Goal: Find specific page/section: Find specific page/section

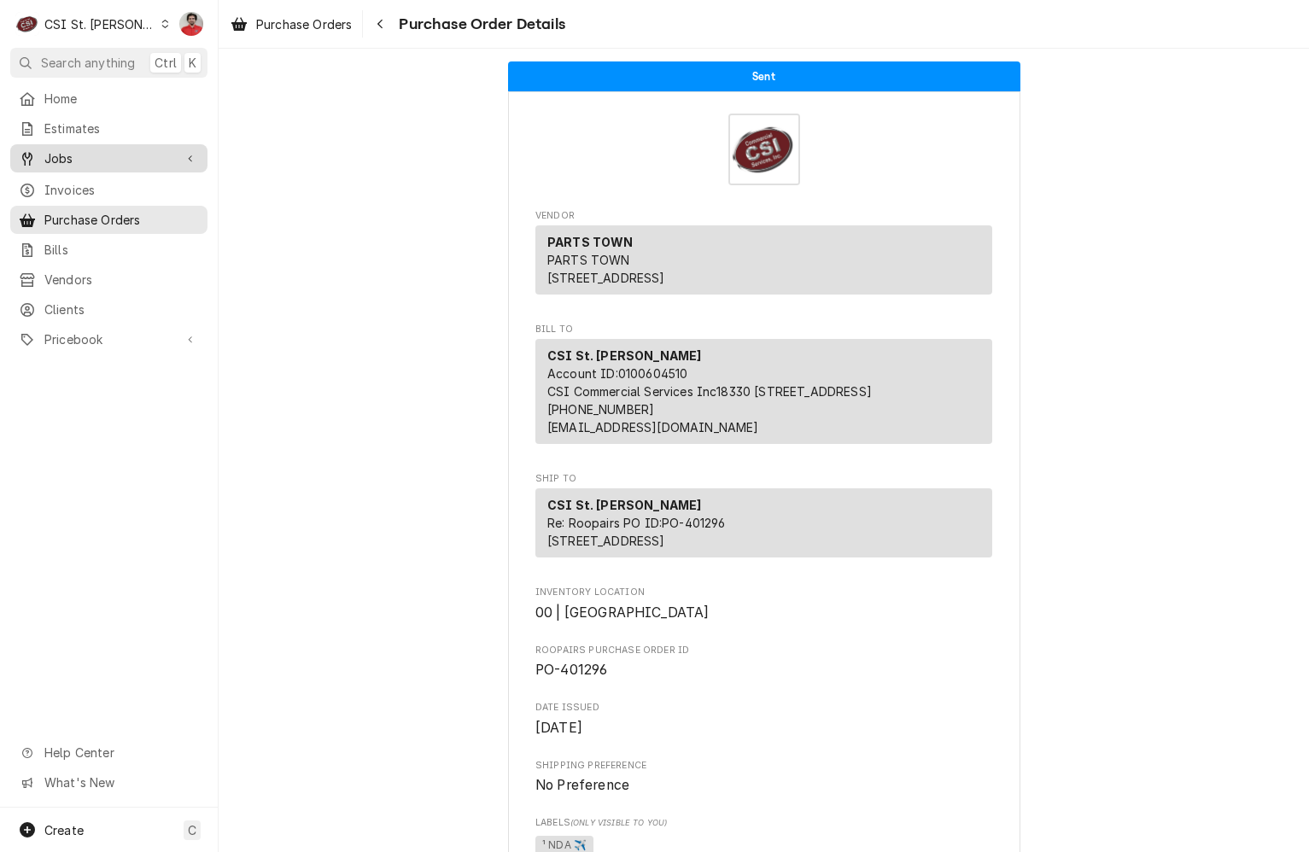
scroll to position [2108, 0]
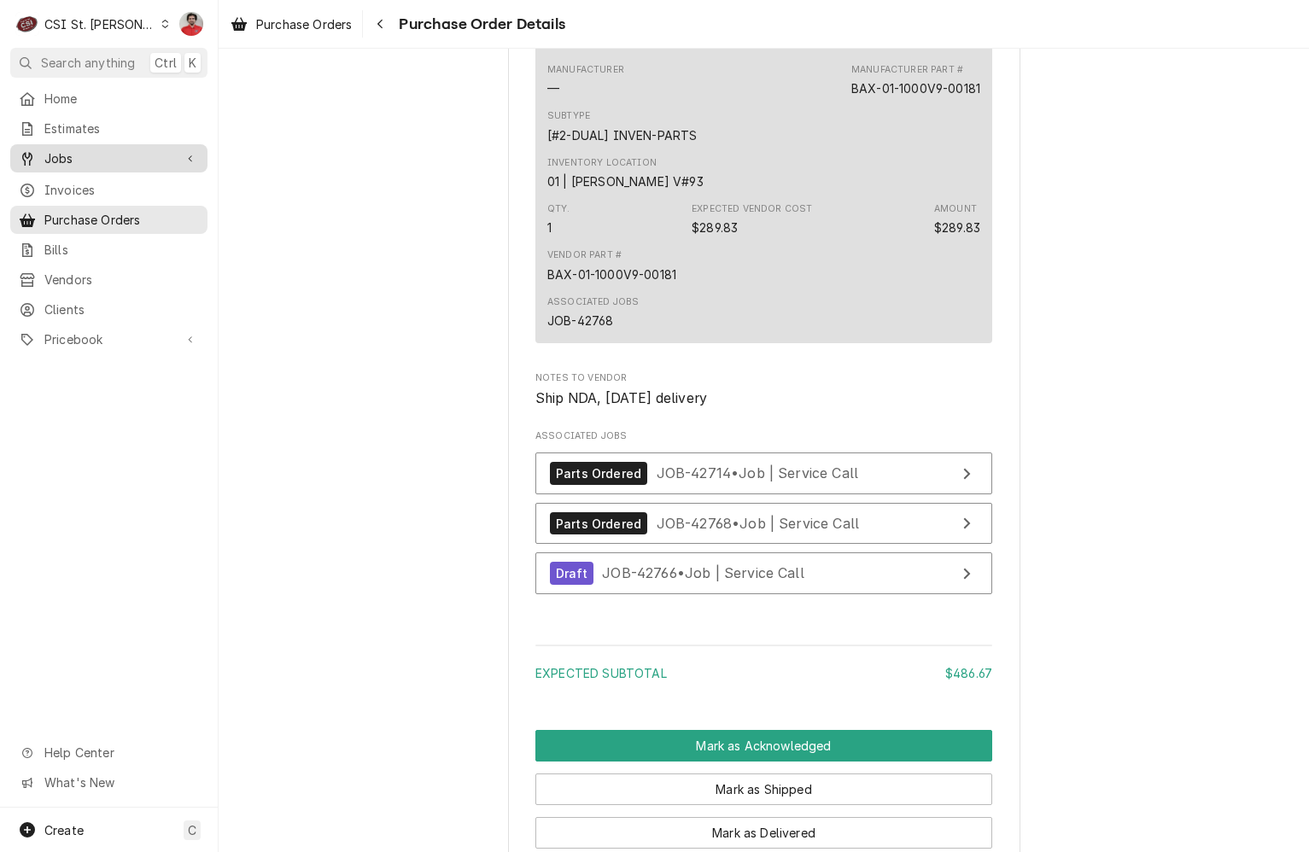
click at [96, 156] on span "Jobs" at bounding box center [108, 158] width 129 height 18
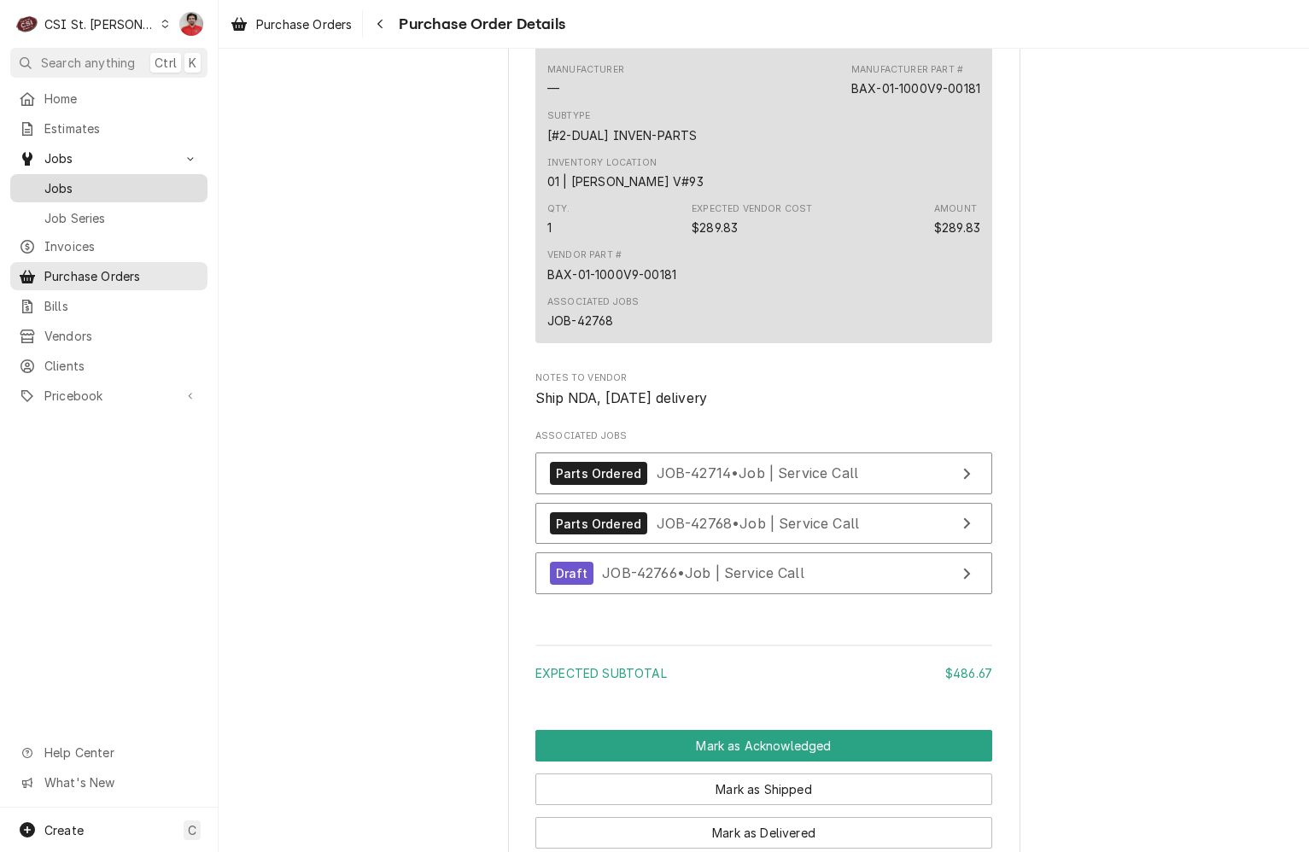
click at [102, 182] on span "Jobs" at bounding box center [121, 188] width 155 height 18
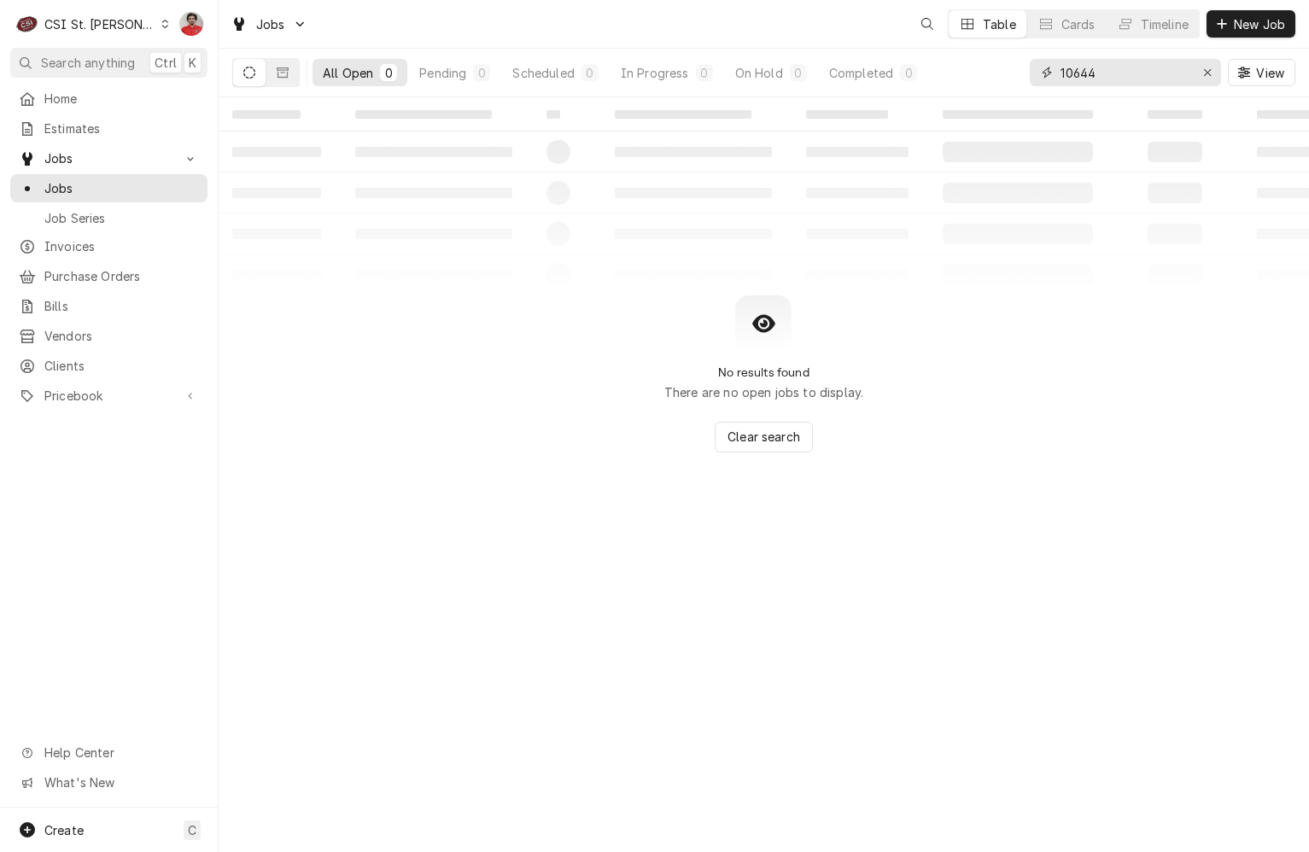
click at [1122, 70] on input "10644" at bounding box center [1124, 72] width 128 height 27
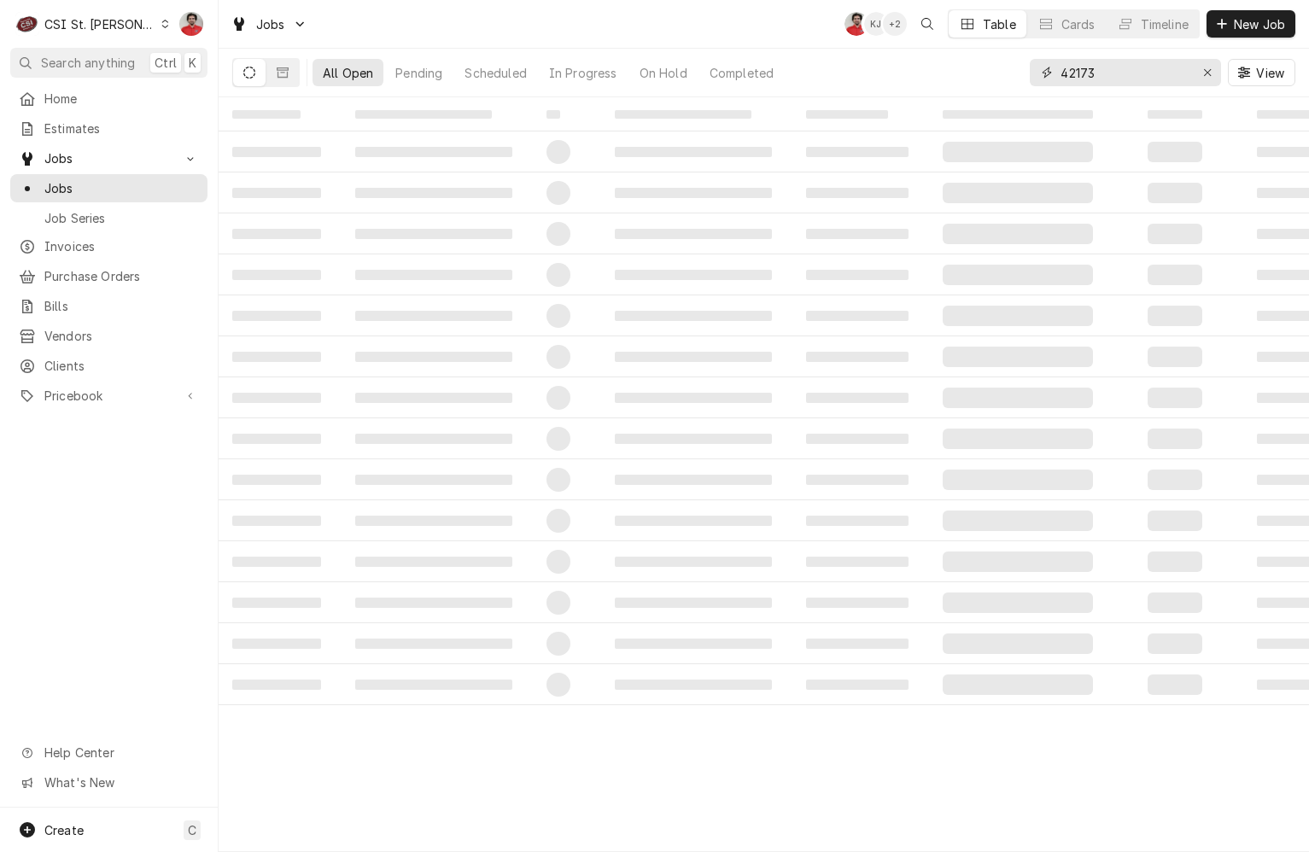
type input "42173"
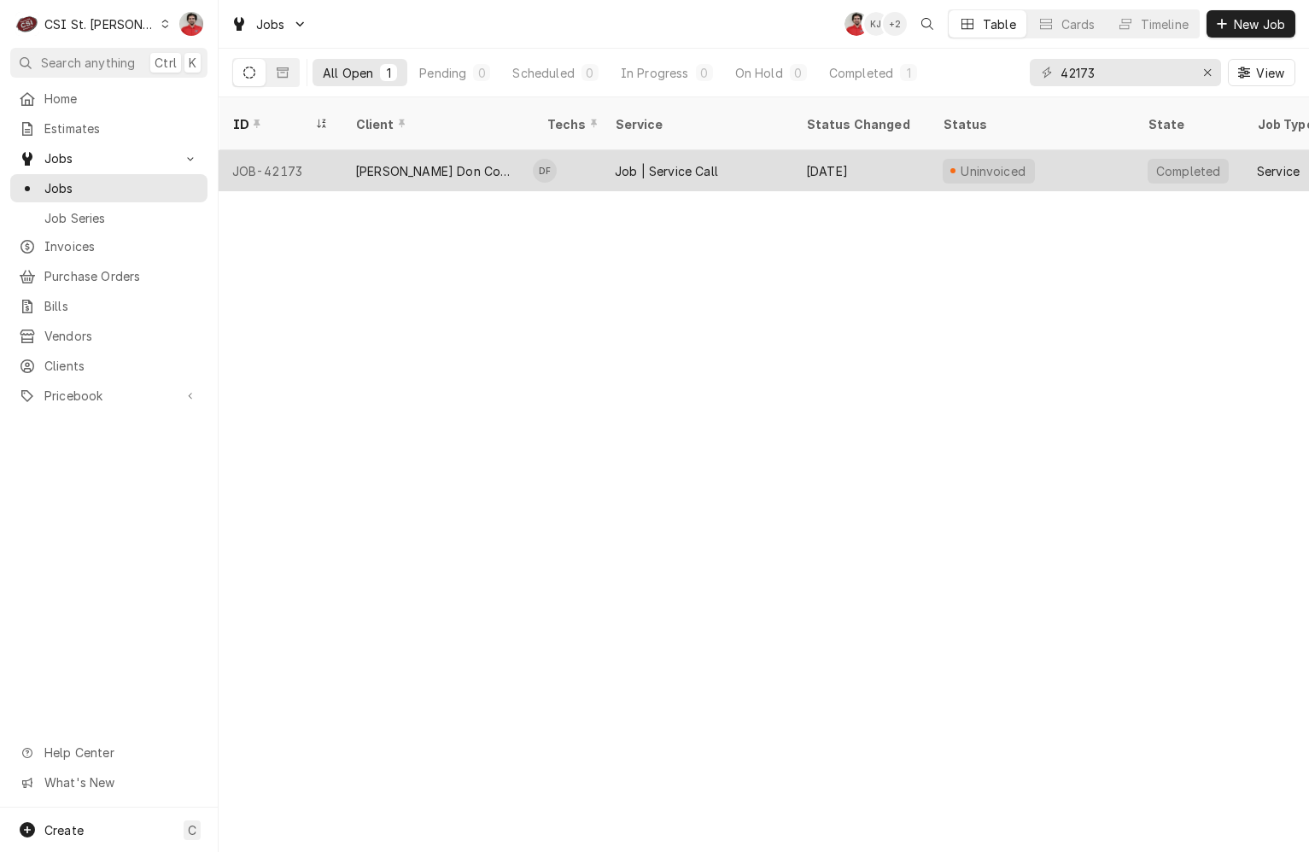
click at [440, 161] on div "[PERSON_NAME] Don Company" at bounding box center [436, 170] width 191 height 41
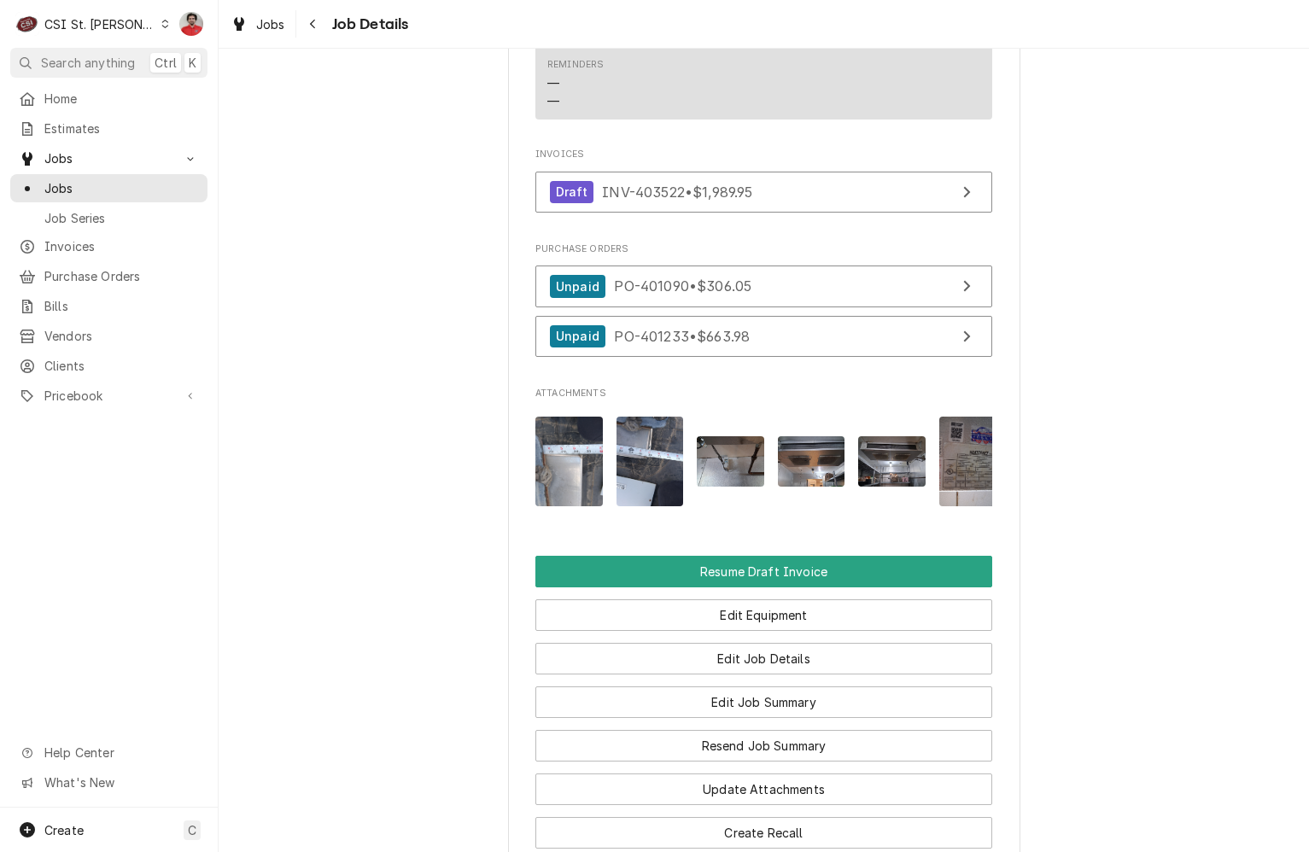
scroll to position [1886, 0]
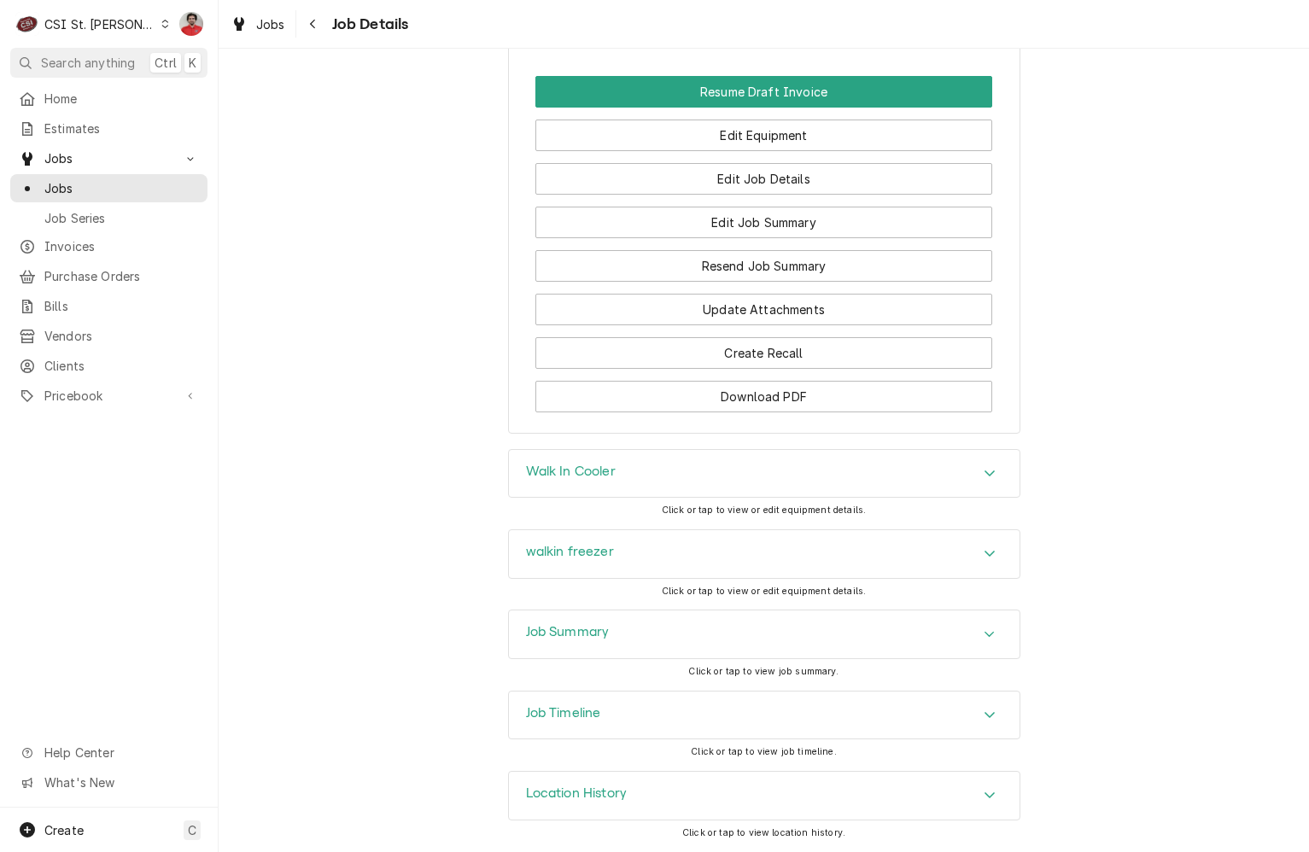
click at [637, 711] on div "Job Timeline" at bounding box center [764, 715] width 510 height 48
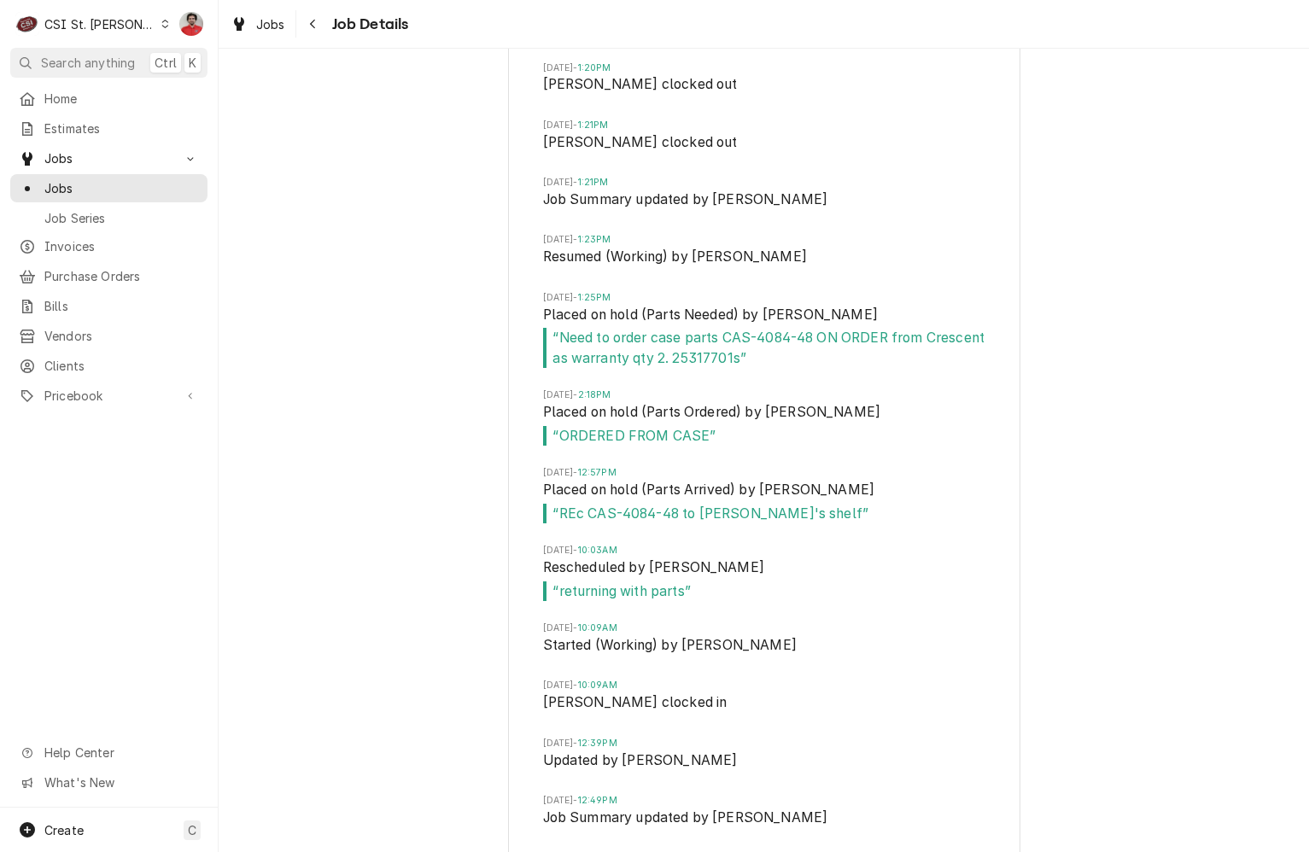
scroll to position [4110, 0]
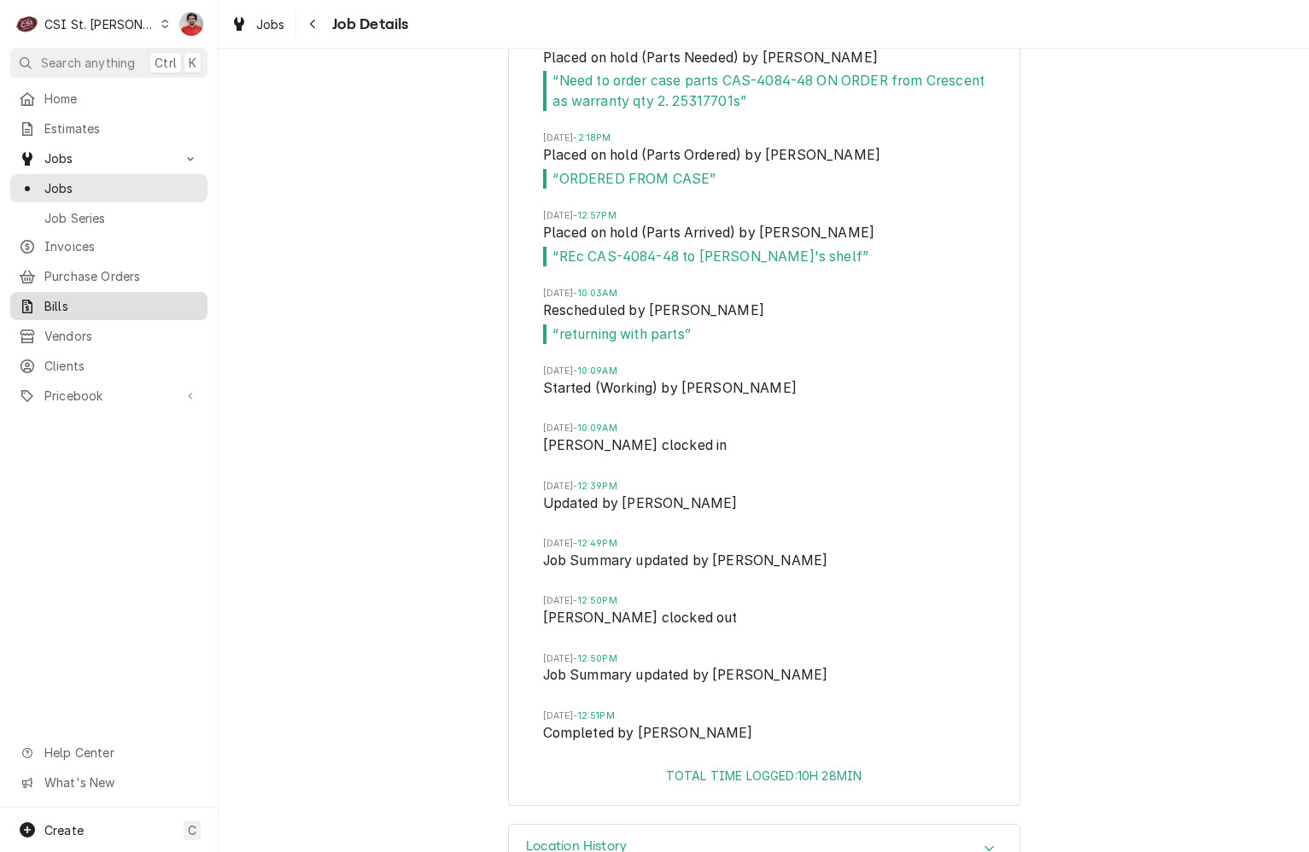
click at [114, 295] on div "Bills" at bounding box center [109, 305] width 190 height 21
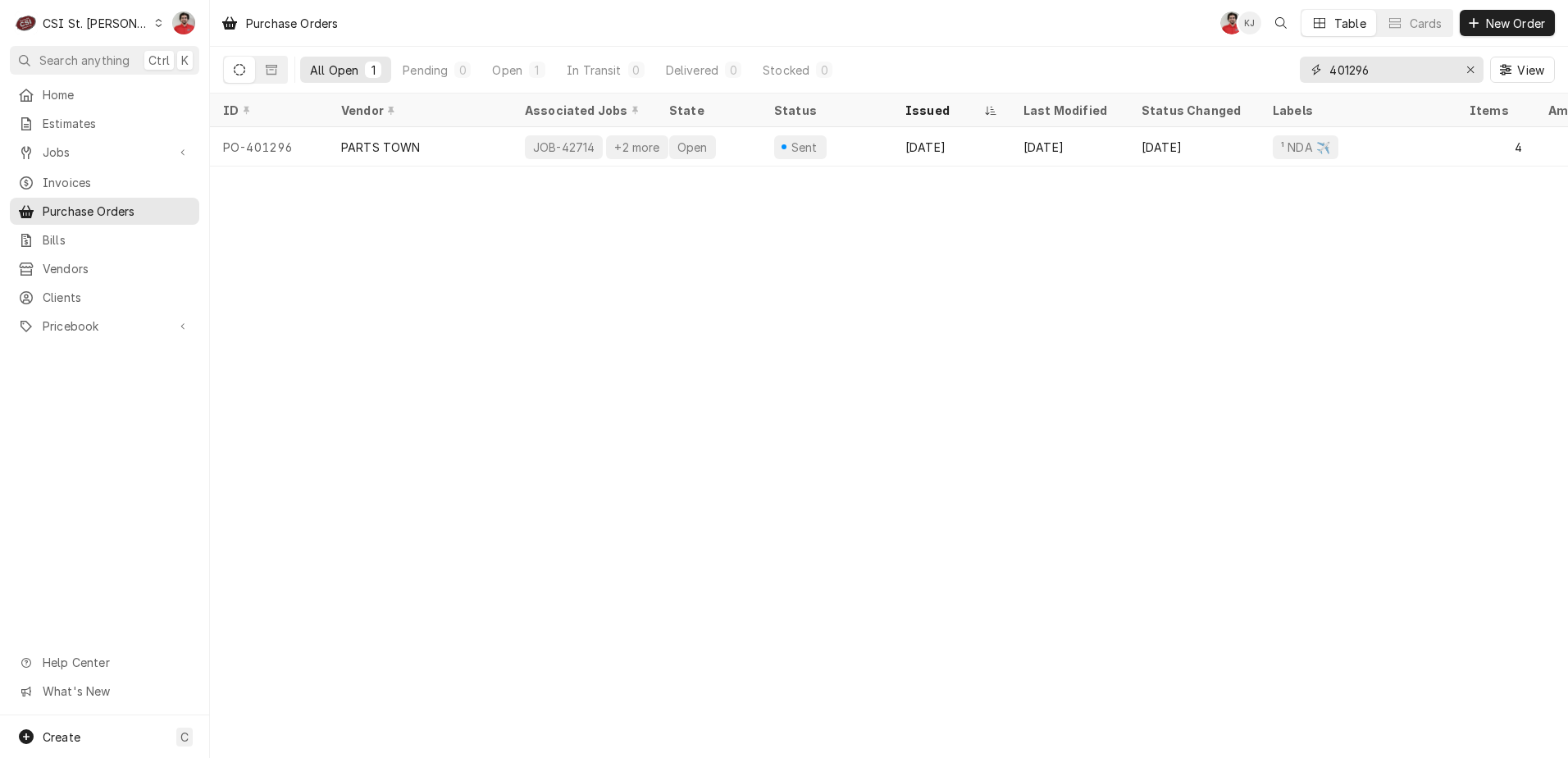
drag, startPoint x: 1451, startPoint y: 76, endPoint x: 1015, endPoint y: 63, distance: 436.2
click at [1015, 63] on div "All Open 1 Pending 0 Open 1 In Transit 0 Delivered 0 Stocked 0 401296 View" at bounding box center [889, 70] width 1332 height 46
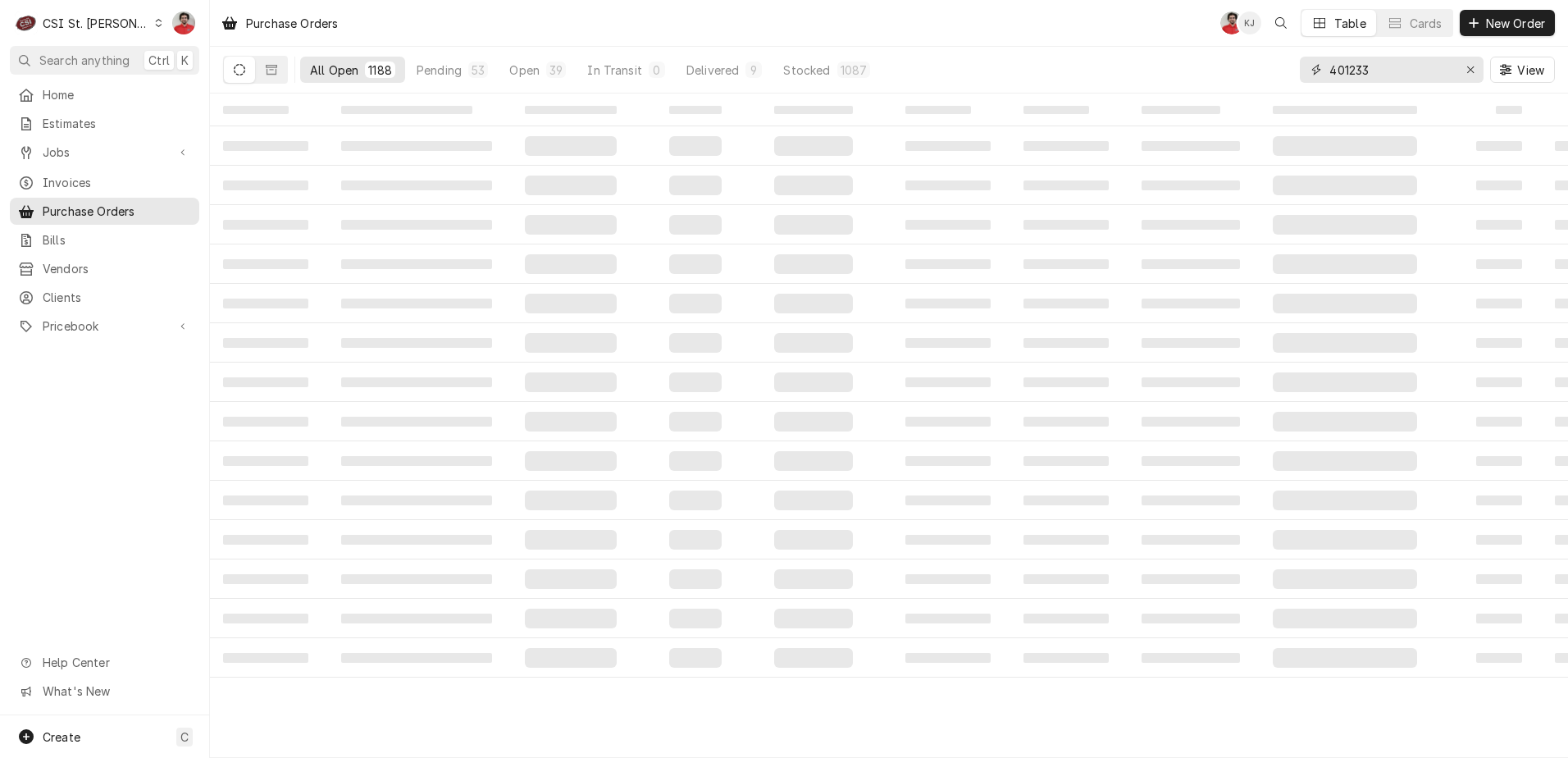
type input "401233"
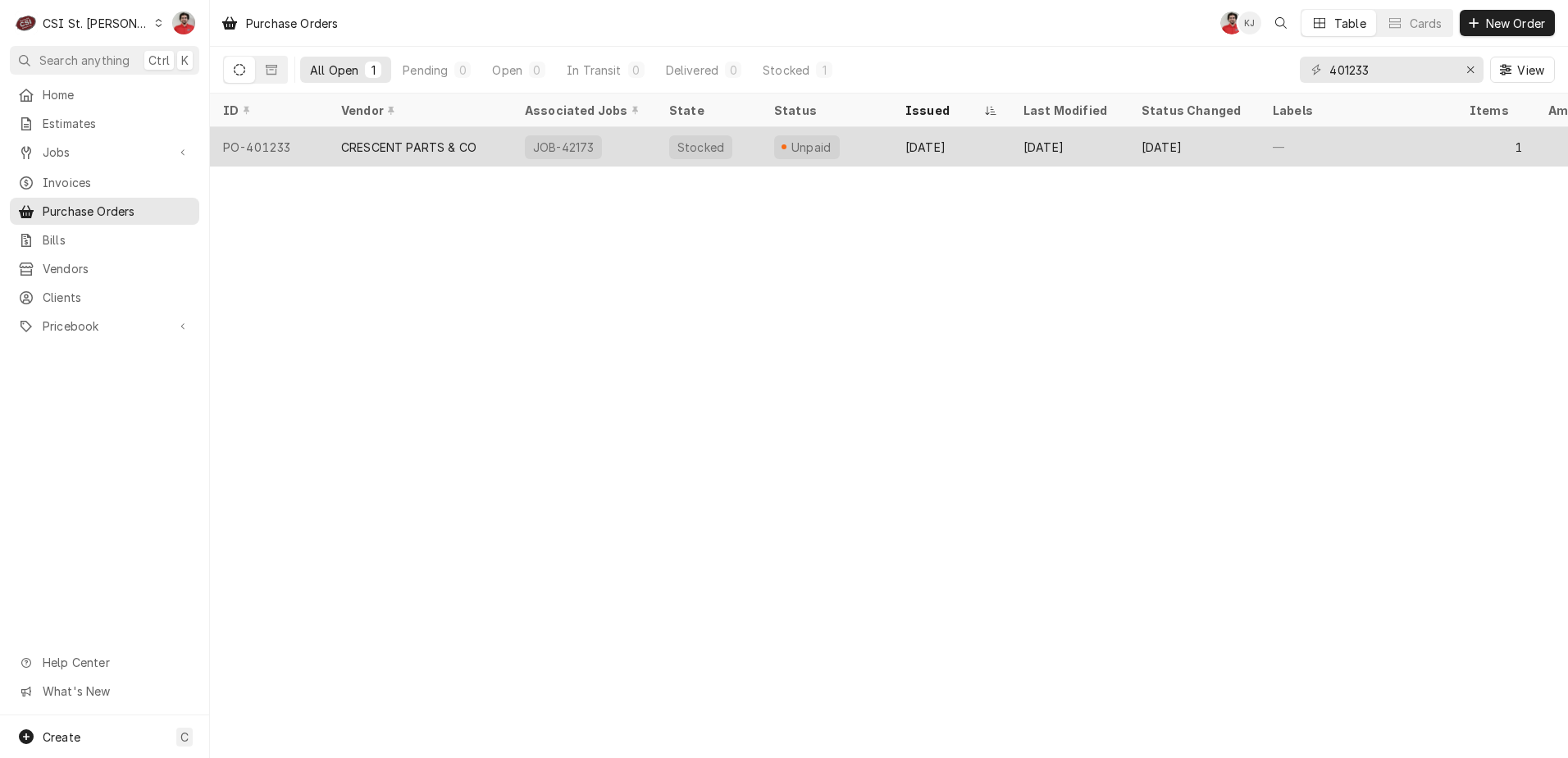
click at [330, 143] on div "CRESCENT PARTS & CO" at bounding box center [419, 146] width 184 height 39
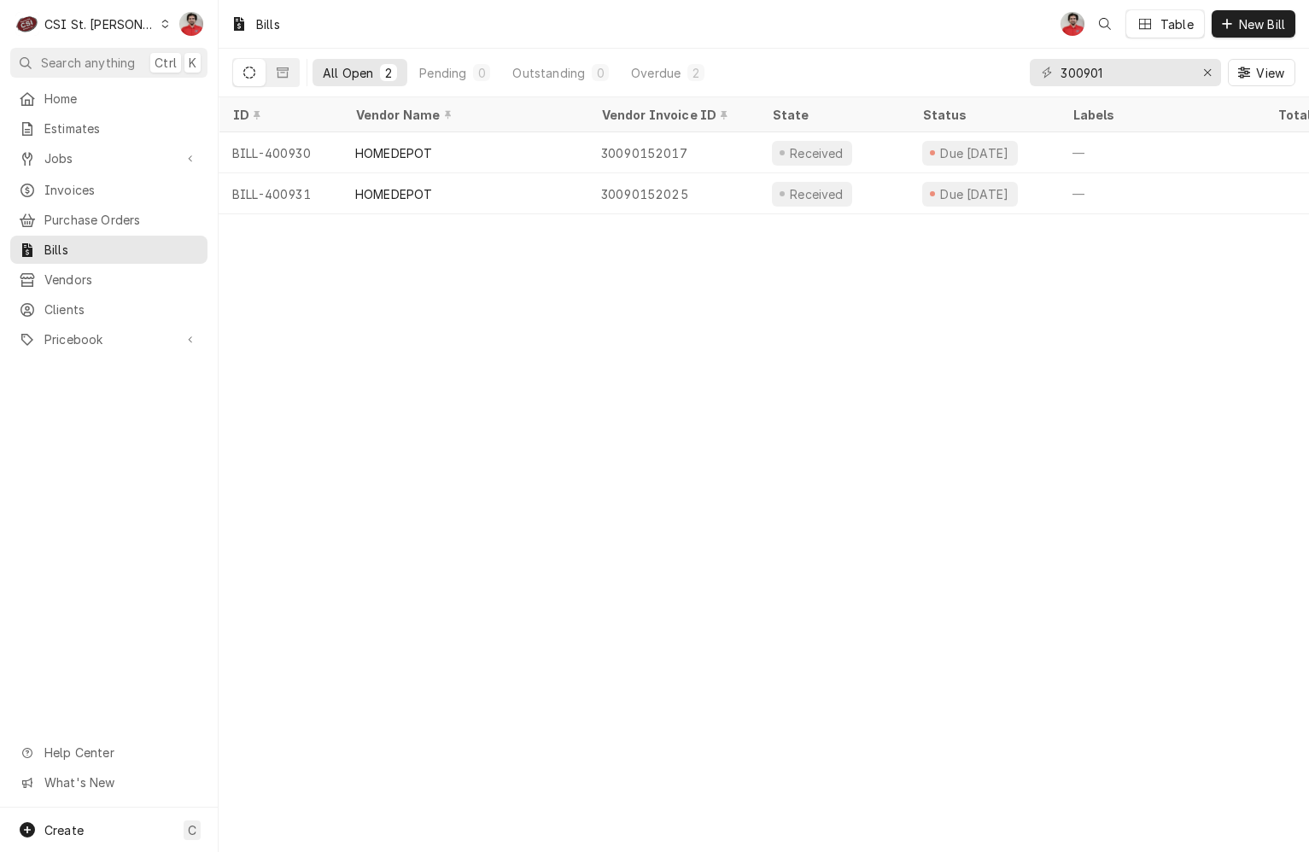
click at [563, 335] on div "Bills NF Table New Bill All Open 2 Pending 0 Outstanding 0 Overdue 2 300901 Vie…" at bounding box center [764, 426] width 1090 height 852
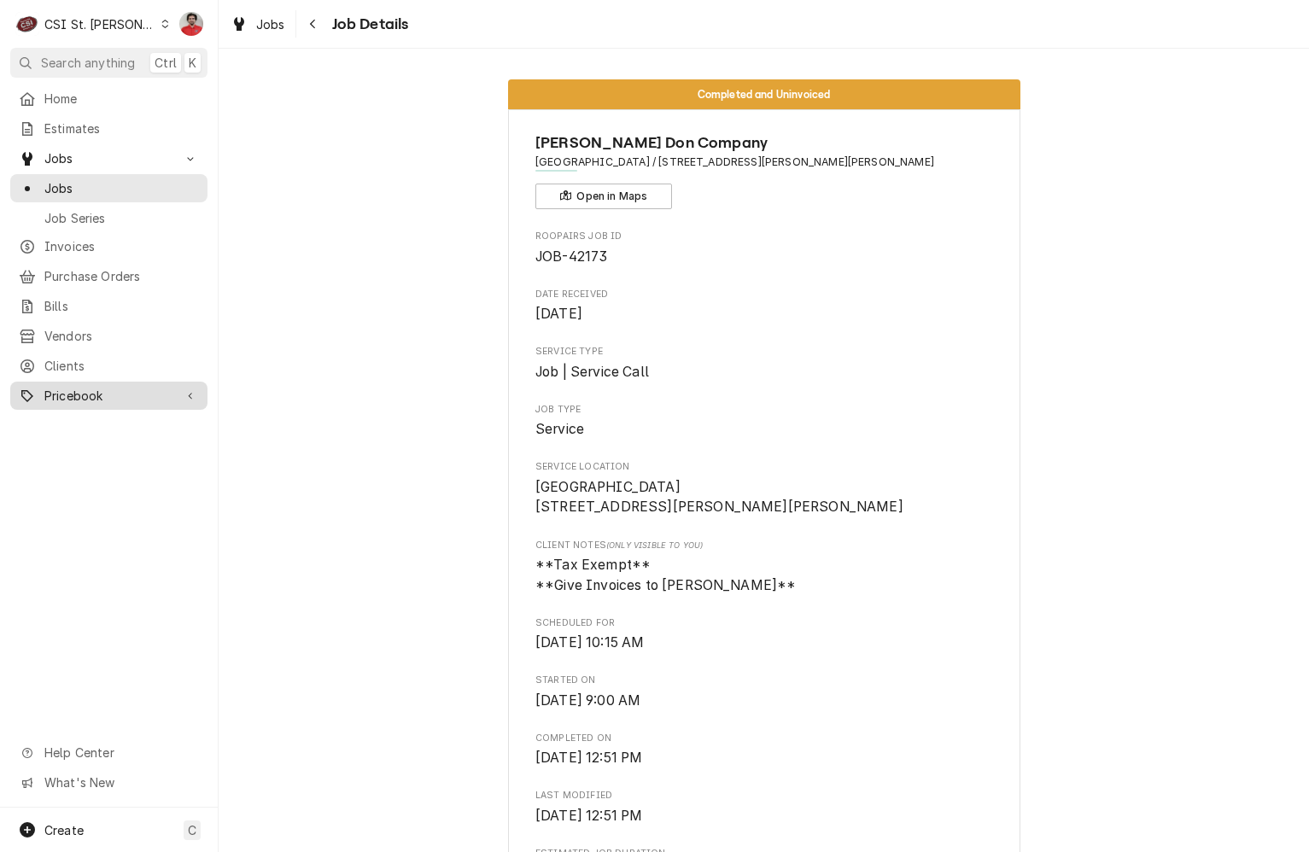
click at [71, 387] on span "Pricebook" at bounding box center [108, 396] width 129 height 18
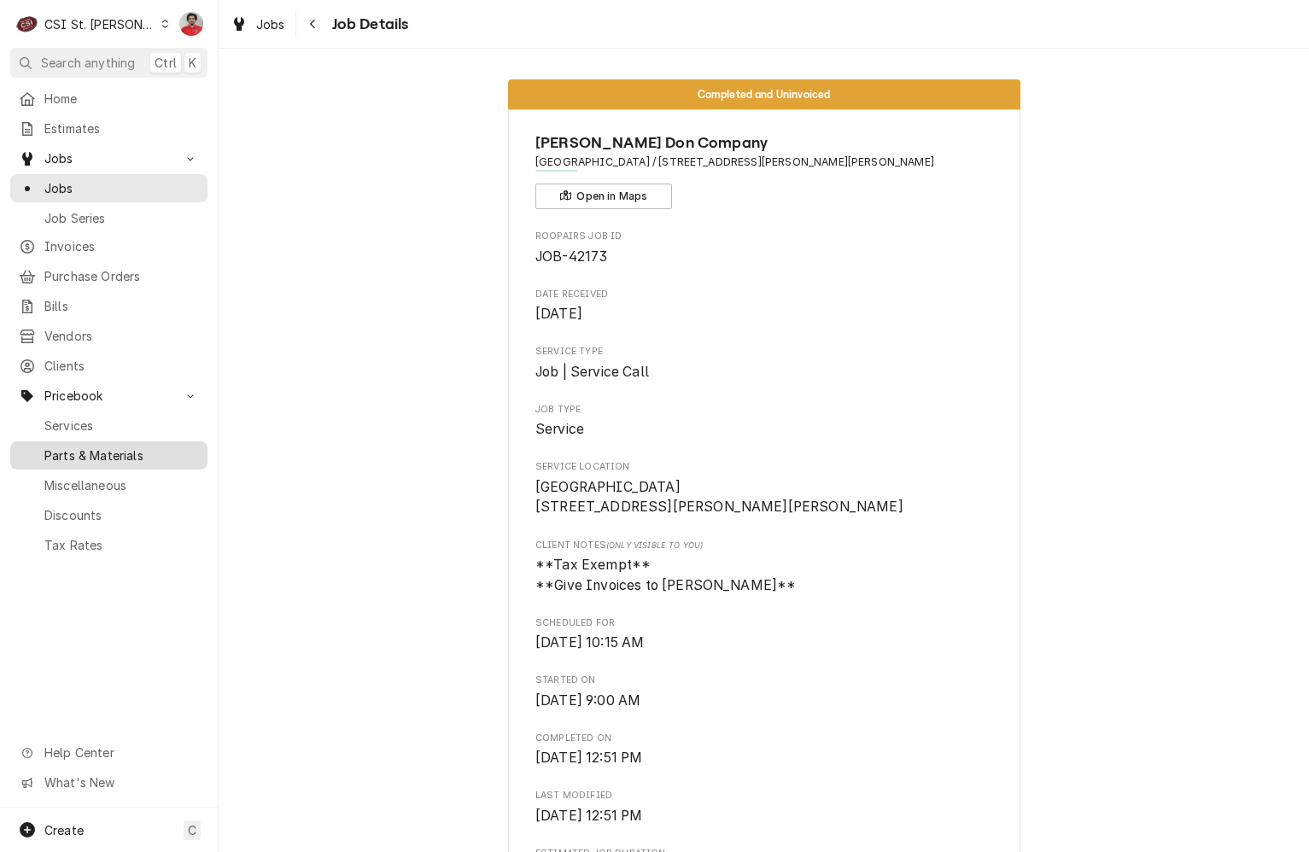
click at [73, 446] on span "Parts & Materials" at bounding box center [121, 455] width 155 height 18
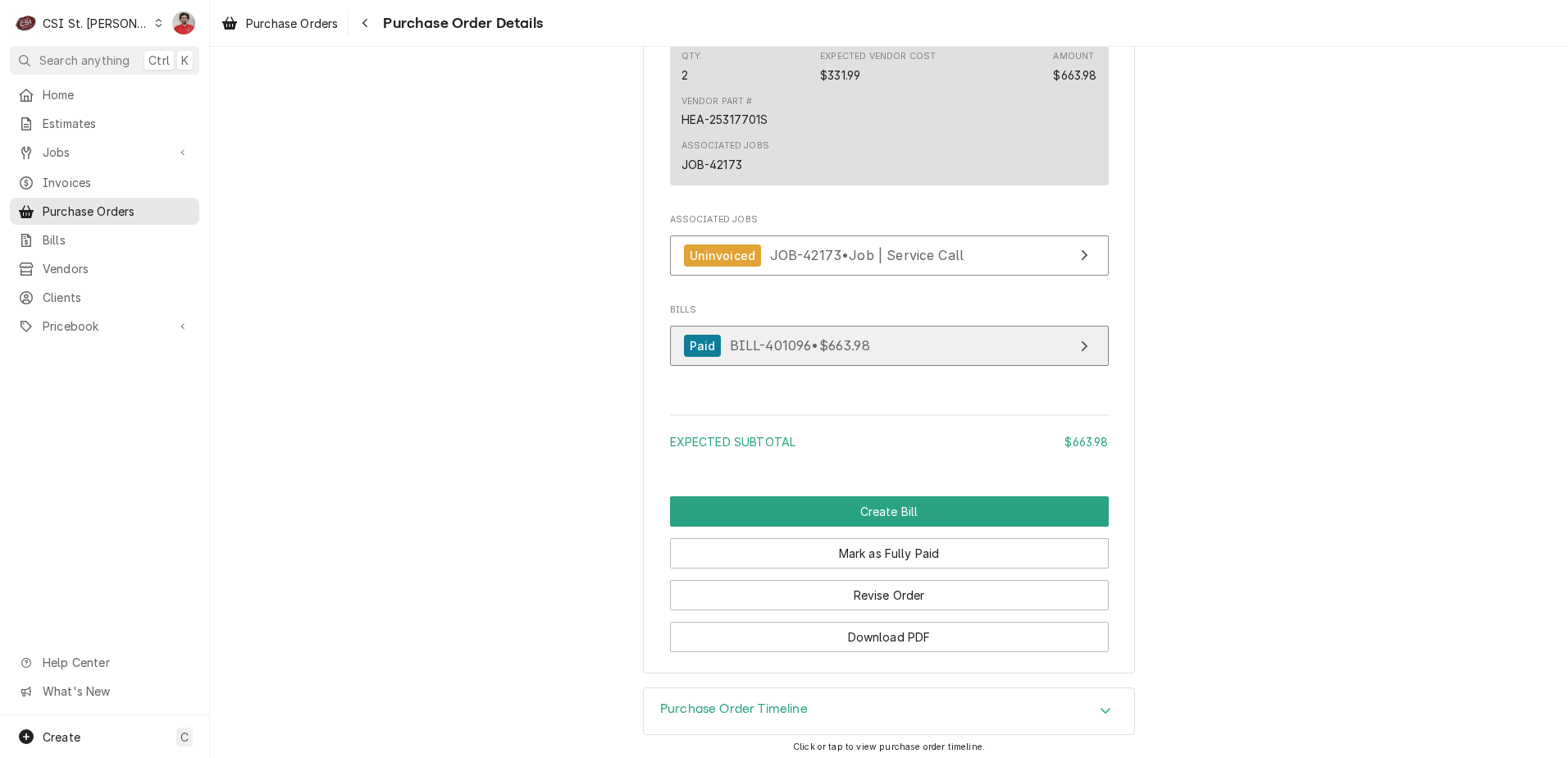
scroll to position [1374, 0]
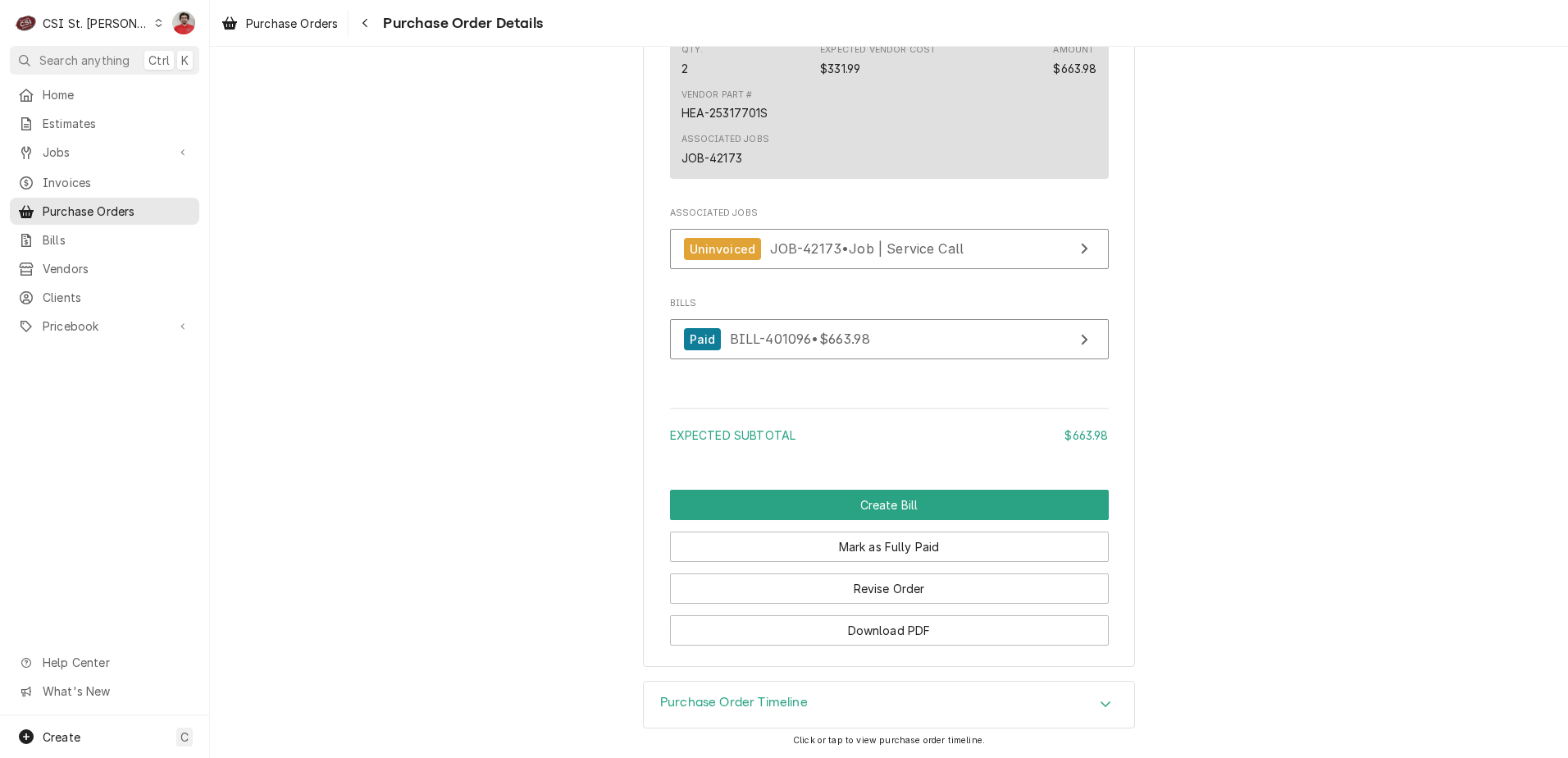
click at [793, 701] on h3 "Purchase Order Timeline" at bounding box center [734, 702] width 148 height 15
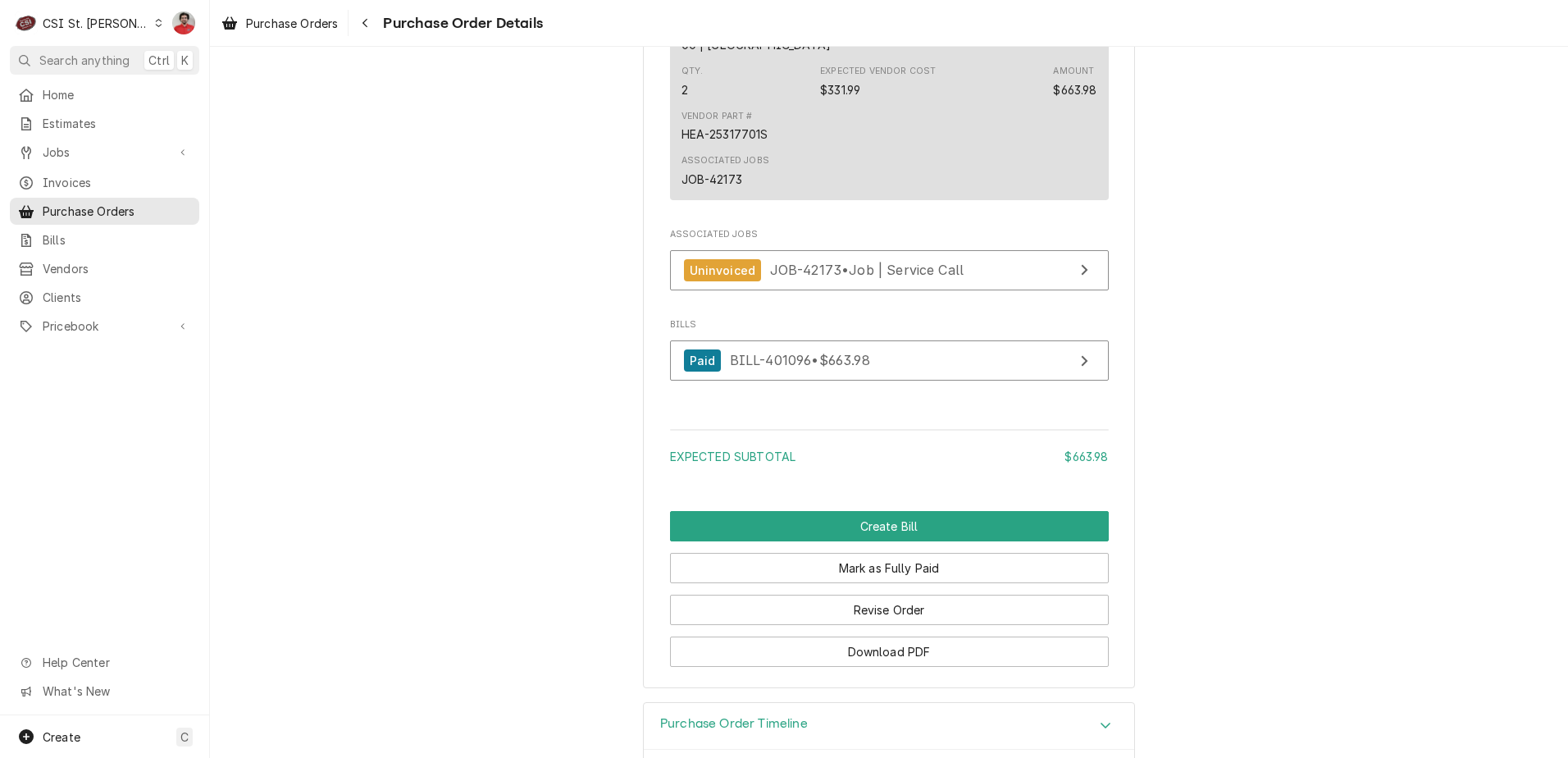
scroll to position [1127, 0]
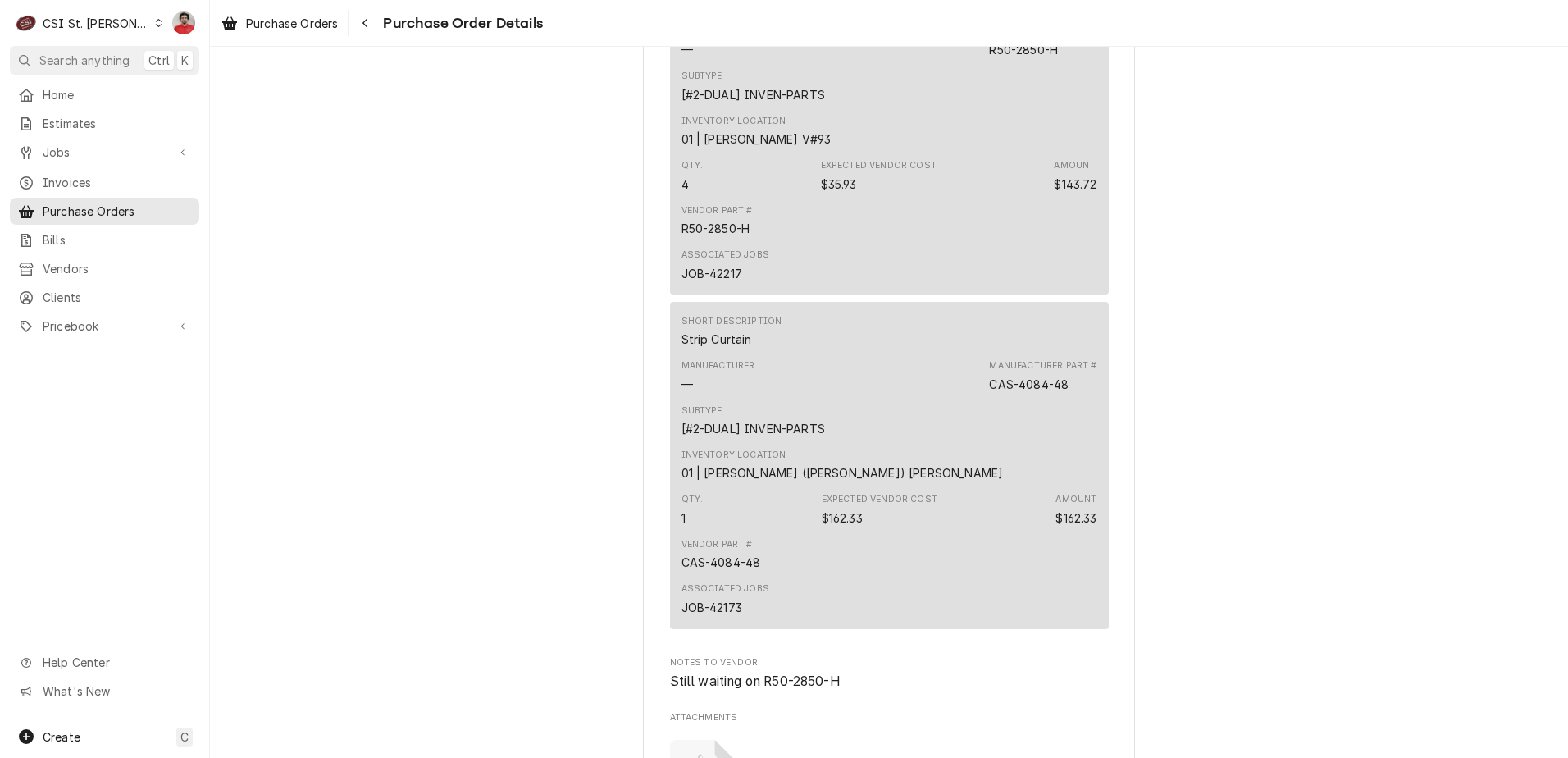
scroll to position [1230, 0]
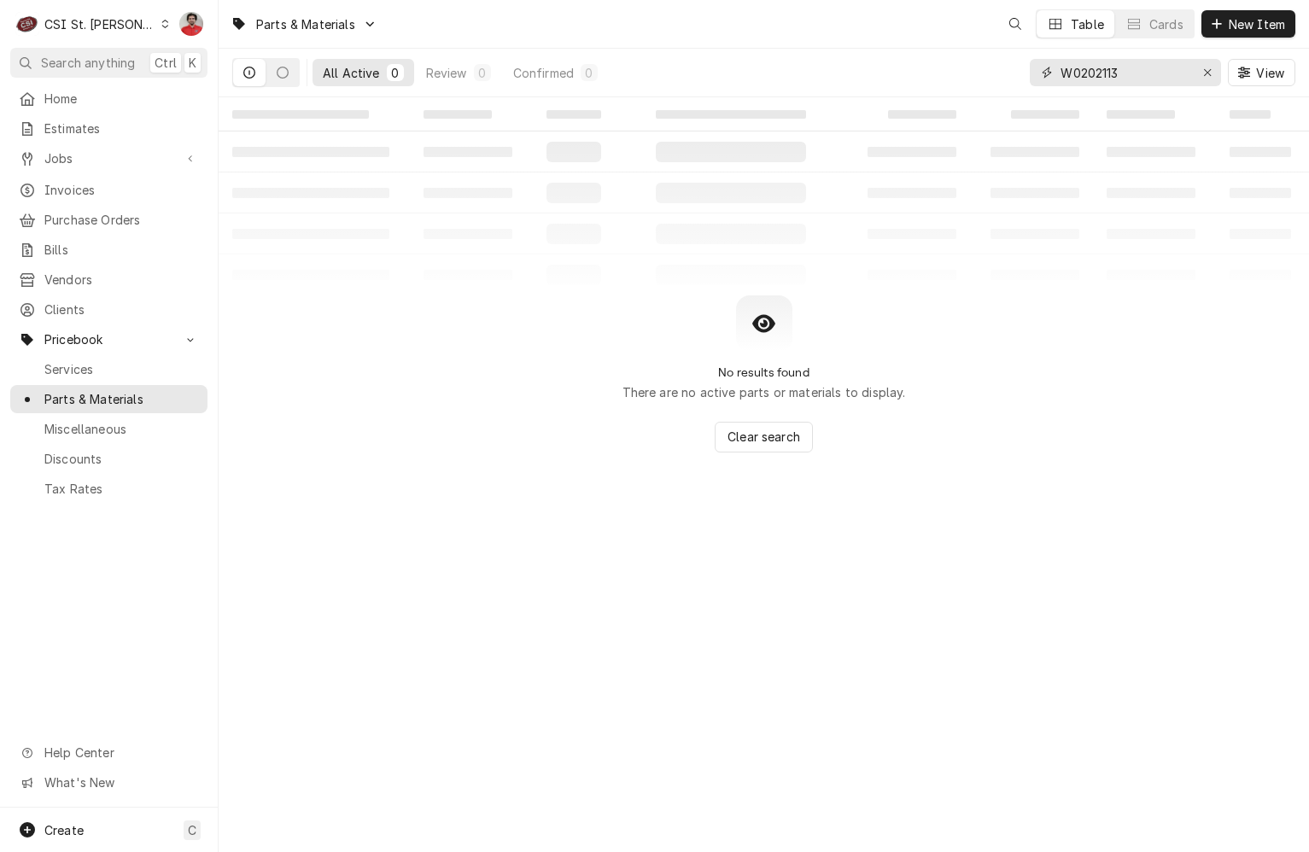
click at [1148, 80] on input "W0202113" at bounding box center [1124, 72] width 128 height 27
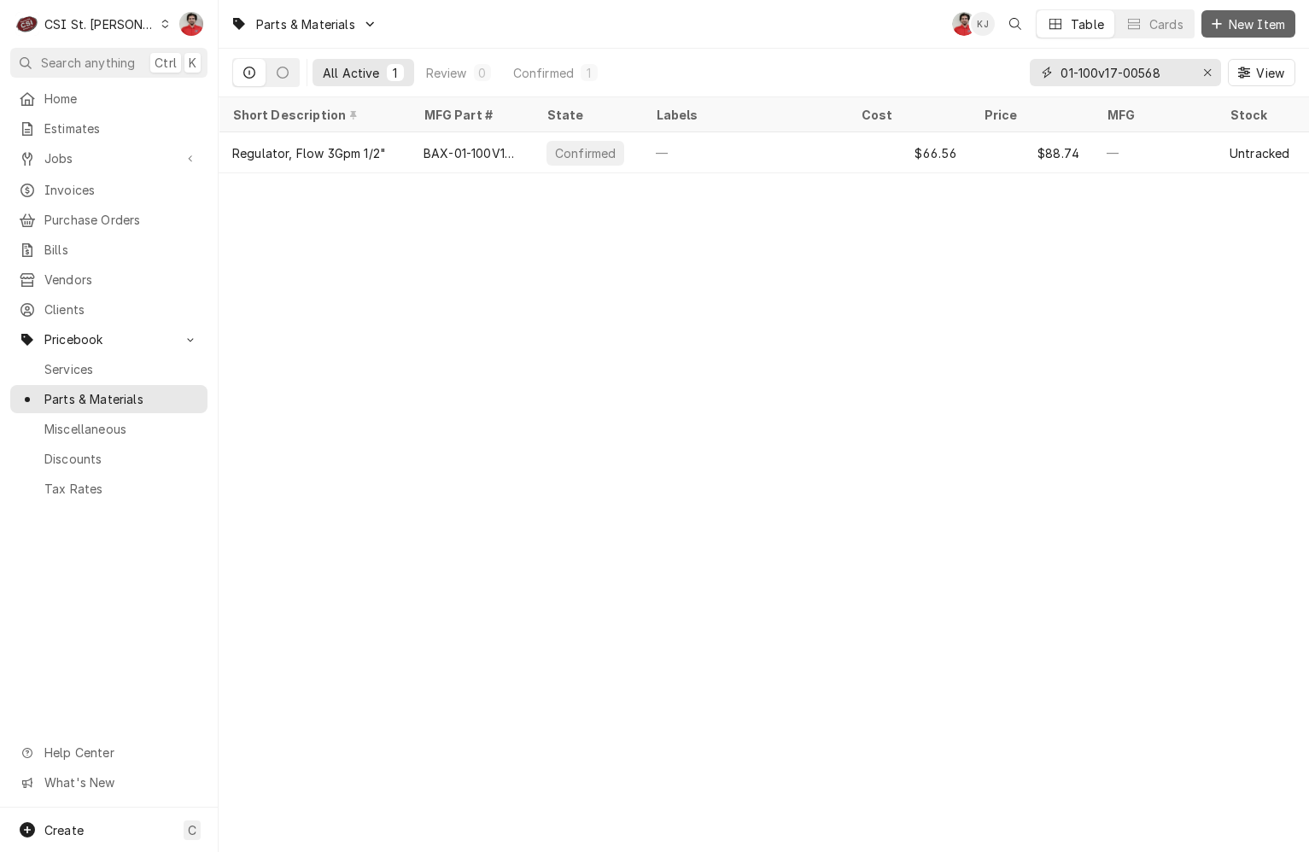
type input "01-100v17-00568"
